Goal: Task Accomplishment & Management: Use online tool/utility

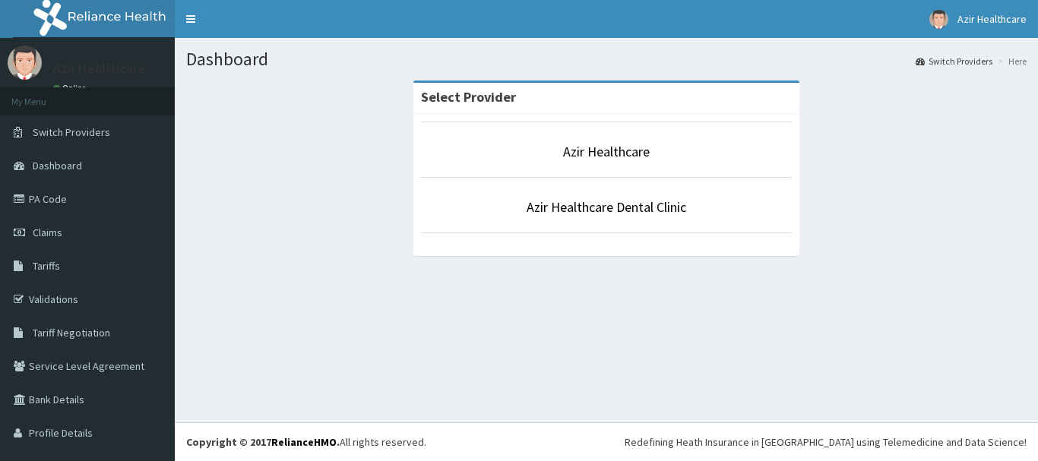
click at [405, 170] on div "Select Provider Azir Healthcare Azir Healthcare Dental Clinic" at bounding box center [606, 176] width 409 height 190
click at [402, 156] on div "Select Provider Azir Healthcare Azir Healthcare Dental Clinic" at bounding box center [606, 176] width 409 height 190
click at [638, 154] on link "Azir Healthcare" at bounding box center [606, 151] width 87 height 17
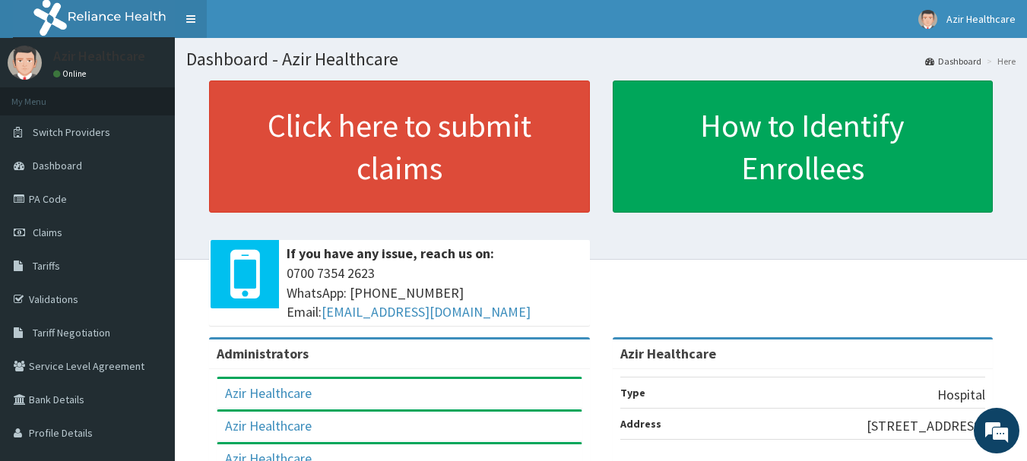
click at [191, 17] on link "Toggle navigation" at bounding box center [191, 19] width 32 height 38
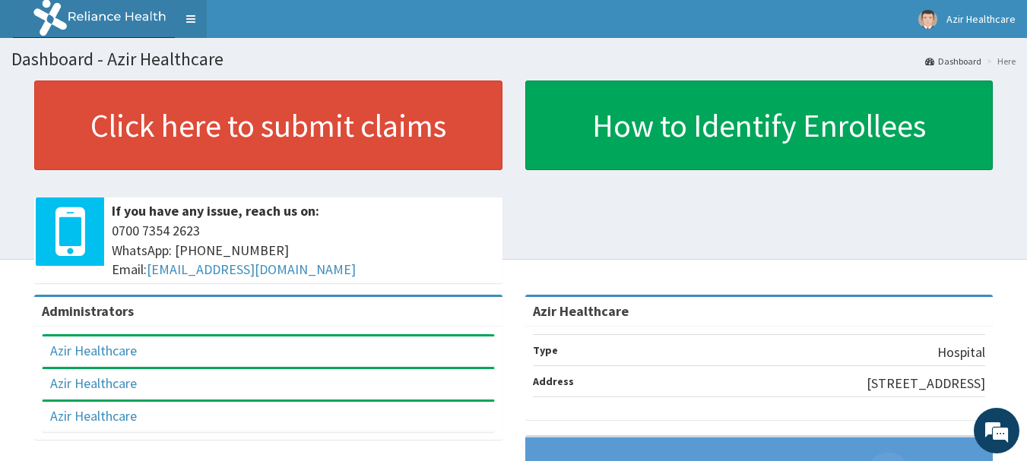
click at [191, 17] on link "Toggle navigation" at bounding box center [191, 19] width 32 height 38
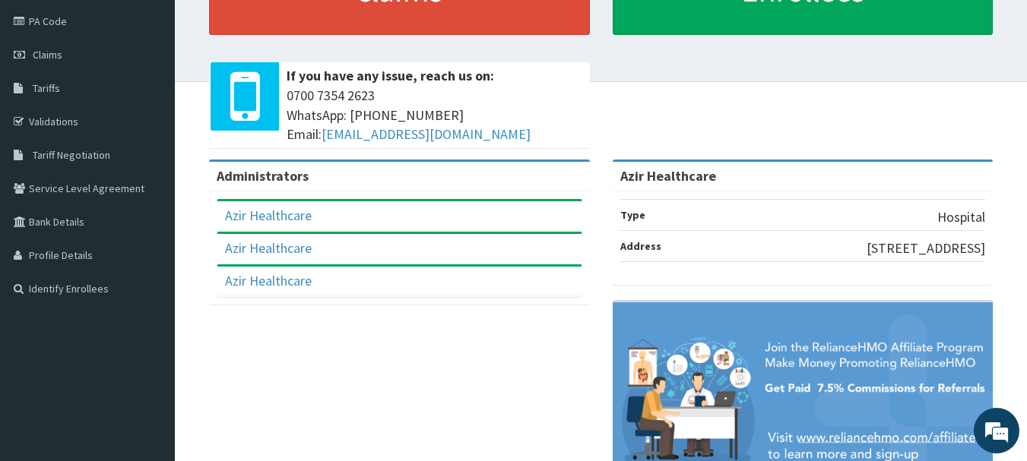
scroll to position [182, 0]
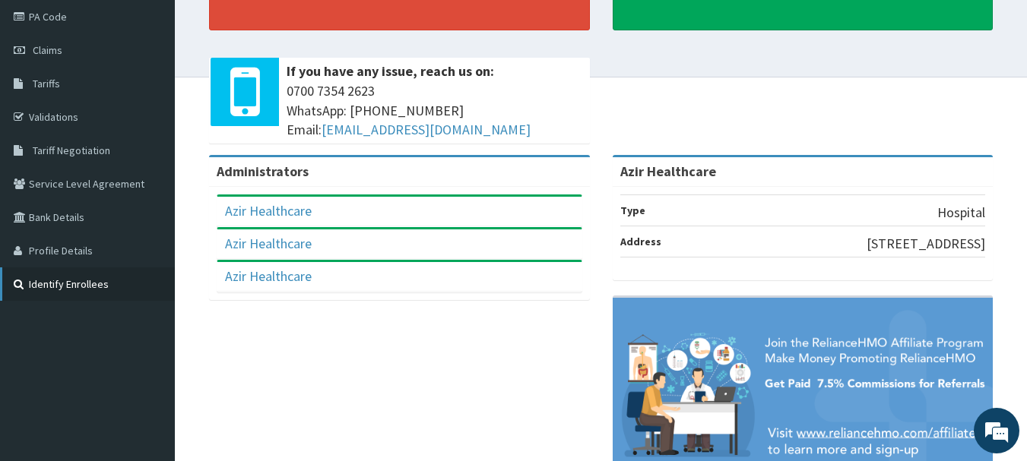
click at [64, 285] on link "Identify Enrollees" at bounding box center [87, 284] width 175 height 33
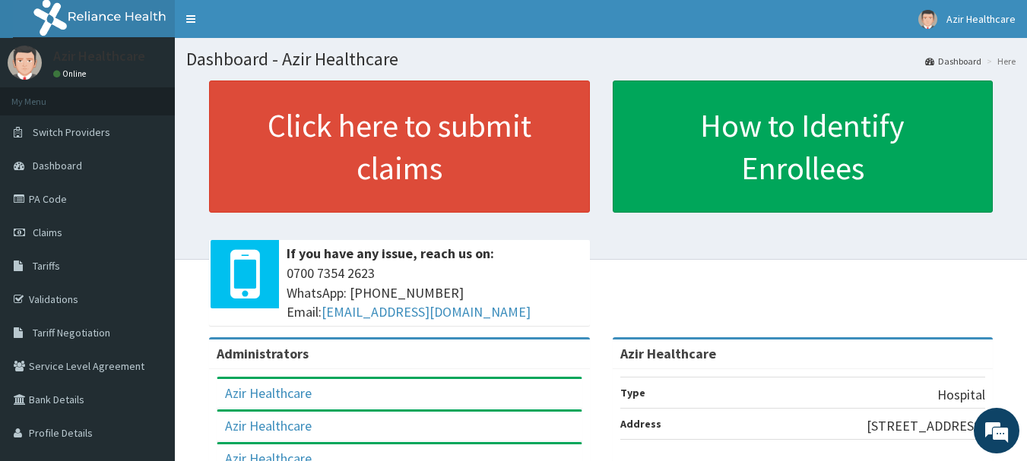
drag, startPoint x: 147, startPoint y: 101, endPoint x: 751, endPoint y: 292, distance: 633.0
click at [751, 292] on div "Click here to submit claims If you have any issue, reach us on: 0700 7354 2623 …" at bounding box center [600, 209] width 829 height 257
click at [72, 168] on span "Dashboard" at bounding box center [57, 166] width 49 height 14
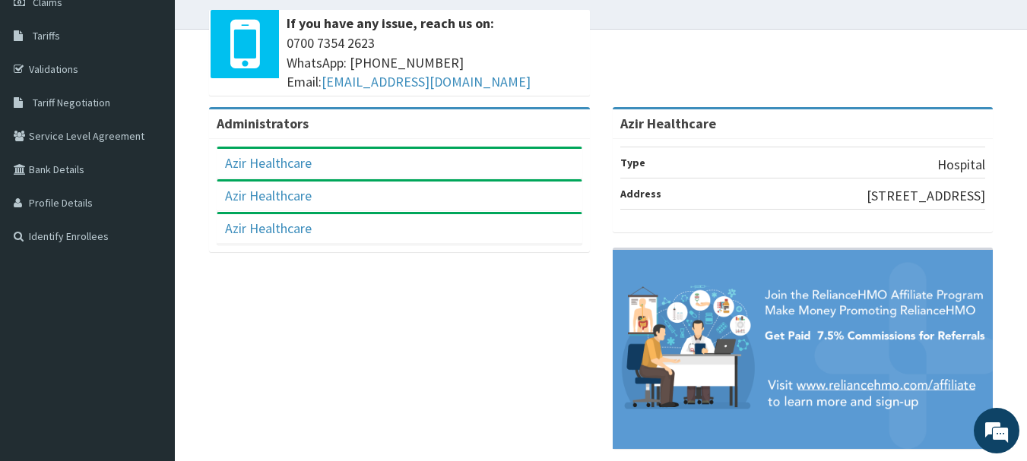
scroll to position [243, 0]
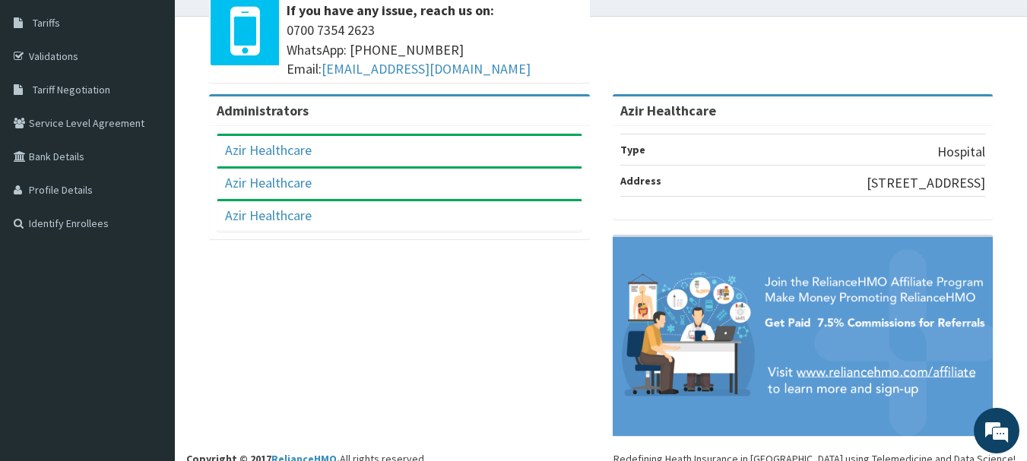
click at [0, 292] on aside "Azir Healthcare Online My Menu Switch Providers Dashboard PA Code Claims Tariff…" at bounding box center [87, 117] width 175 height 721
click at [71, 189] on link "Profile Details" at bounding box center [87, 189] width 175 height 33
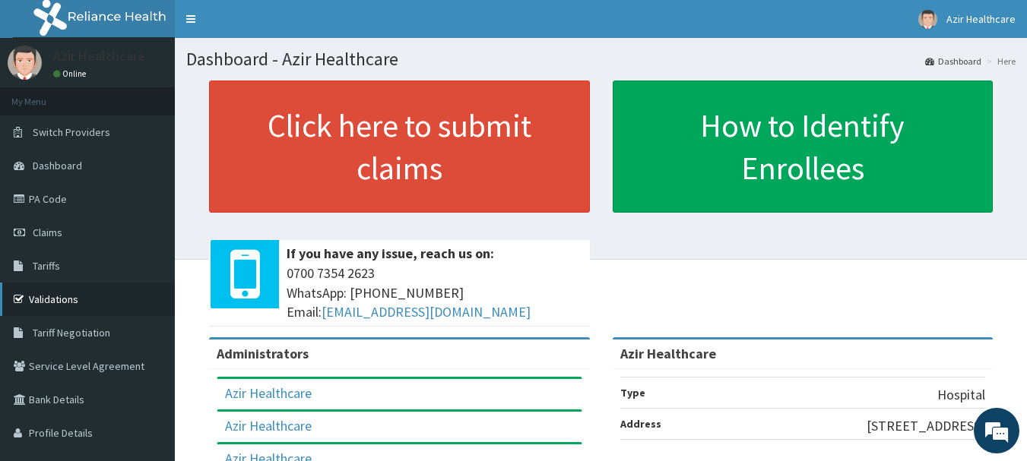
click at [43, 294] on link "Validations" at bounding box center [87, 299] width 175 height 33
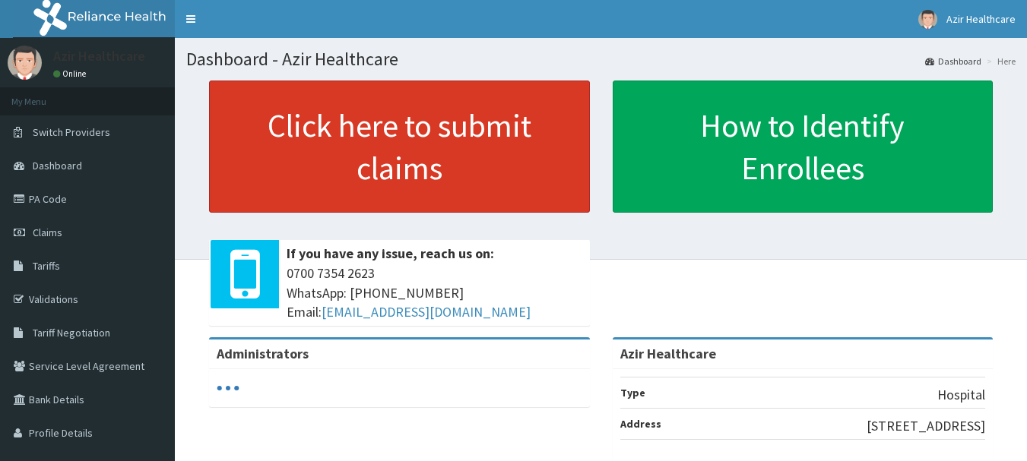
click at [331, 166] on link "Click here to submit claims" at bounding box center [399, 147] width 381 height 132
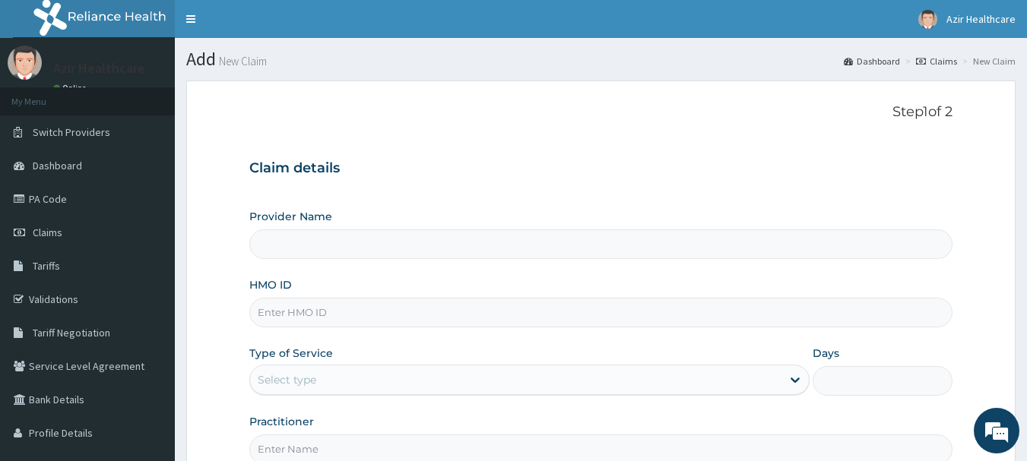
type input "Azir Healthcare"
click at [82, 299] on link "Validations" at bounding box center [87, 299] width 175 height 33
